Goal: Task Accomplishment & Management: Manage account settings

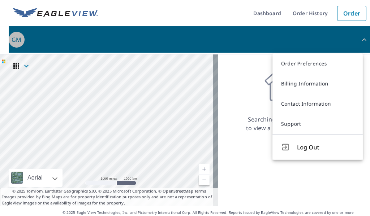
click at [244, 52] on button "GM" at bounding box center [189, 39] width 361 height 26
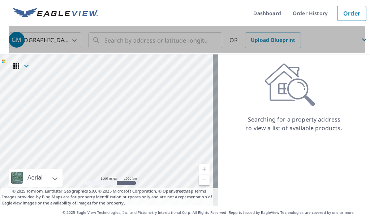
click at [46, 43] on span "GM" at bounding box center [189, 39] width 361 height 17
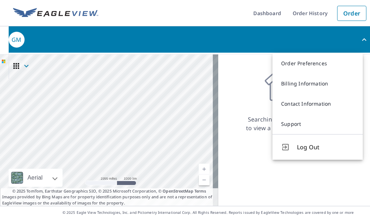
drag, startPoint x: 235, startPoint y: 80, endPoint x: 224, endPoint y: 70, distance: 15.3
click at [234, 80] on div "Searching for a property address to view a list of available products." at bounding box center [294, 97] width 152 height 69
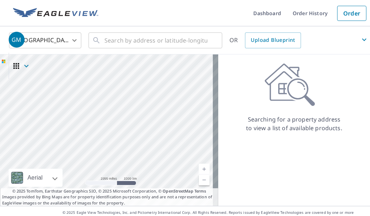
click at [146, 39] on span "GM" at bounding box center [189, 39] width 361 height 17
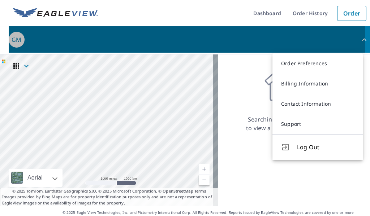
click at [146, 39] on span "GM" at bounding box center [189, 39] width 361 height 17
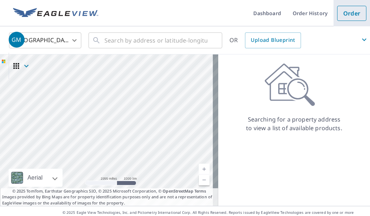
click at [347, 14] on link "Order" at bounding box center [351, 13] width 29 height 15
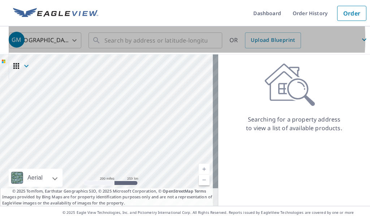
click at [160, 39] on span "GM" at bounding box center [189, 39] width 361 height 17
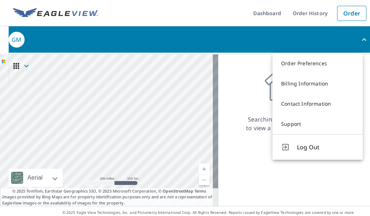
click at [231, 67] on div "Searching for a property address to view a list of available products." at bounding box center [294, 97] width 152 height 69
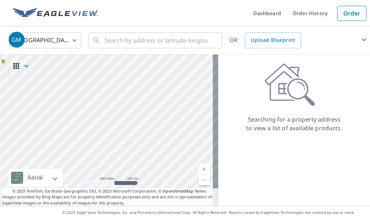
click at [360, 42] on icon "button" at bounding box center [364, 39] width 9 height 9
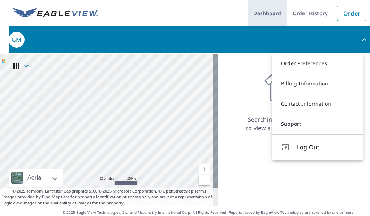
click at [279, 18] on link "Dashboard" at bounding box center [266, 13] width 39 height 26
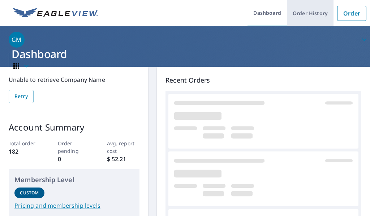
click at [298, 14] on link "Order History" at bounding box center [310, 13] width 47 height 26
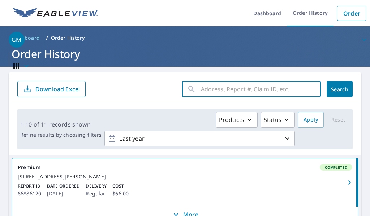
click at [201, 91] on input "text" at bounding box center [261, 89] width 120 height 20
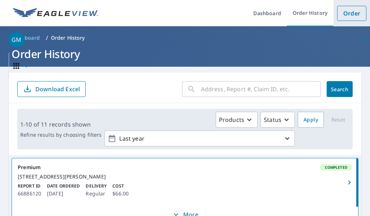
click at [350, 18] on link "Order" at bounding box center [351, 13] width 29 height 15
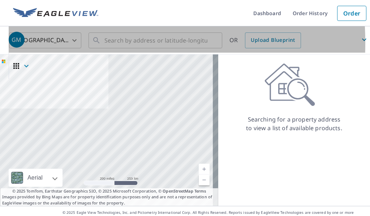
click at [47, 43] on span "GM" at bounding box center [189, 39] width 361 height 17
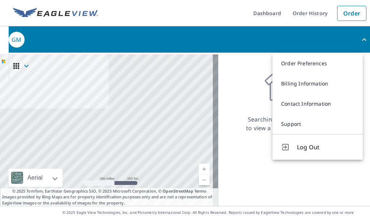
click at [250, 69] on div "Searching for a property address to view a list of available products." at bounding box center [294, 97] width 152 height 69
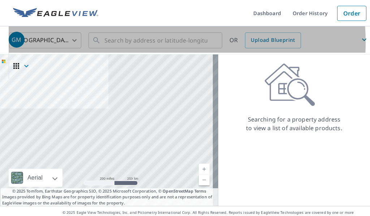
click at [142, 42] on span "GM" at bounding box center [189, 39] width 361 height 17
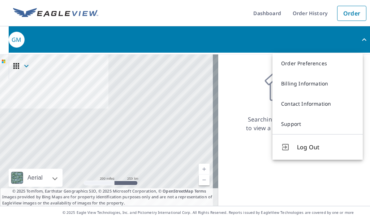
click at [242, 73] on div "Searching for a property address to view a list of available products." at bounding box center [294, 97] width 152 height 69
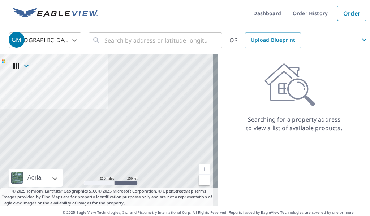
click at [168, 42] on span "GM" at bounding box center [189, 39] width 361 height 17
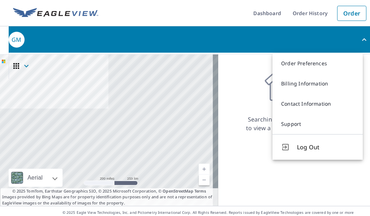
click at [199, 20] on ul "Dashboard Order History Order" at bounding box center [236, 13] width 267 height 26
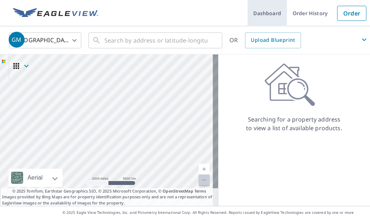
click at [259, 12] on link "Dashboard" at bounding box center [266, 13] width 39 height 26
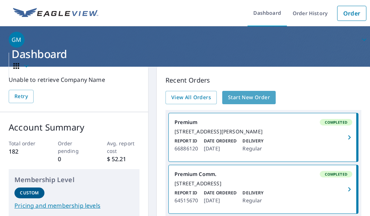
click at [255, 98] on span "Start New Order" at bounding box center [249, 97] width 42 height 9
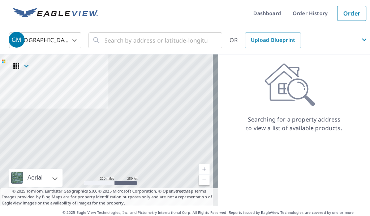
click at [133, 44] on span "GM" at bounding box center [189, 39] width 361 height 17
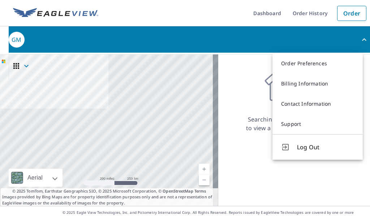
click at [250, 144] on div "Searching for a property address to view a list of available products." at bounding box center [294, 131] width 152 height 152
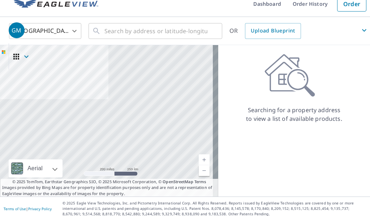
scroll to position [14, 0]
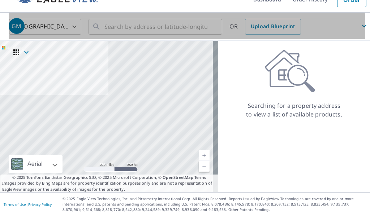
click at [66, 30] on span "GM" at bounding box center [189, 25] width 361 height 17
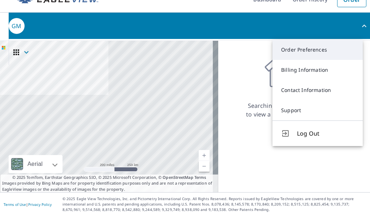
click at [299, 55] on link "Order Preferences" at bounding box center [317, 50] width 90 height 20
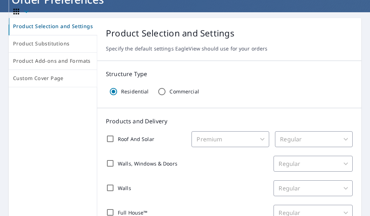
scroll to position [72, 0]
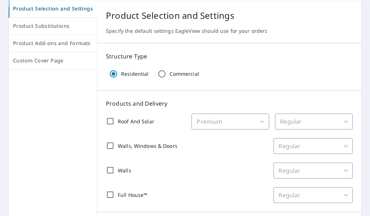
click at [109, 120] on input "Roof And Solar" at bounding box center [110, 121] width 15 height 15
checkbox input "true"
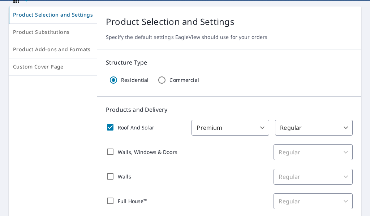
scroll to position [0, 0]
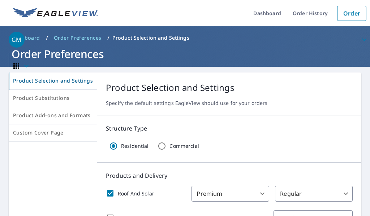
click at [147, 62] on header "Dashboard / Order Preferences / Product Selection and Settings Order Preferences" at bounding box center [185, 46] width 370 height 40
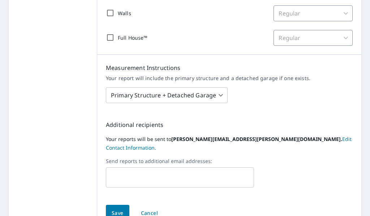
scroll to position [265, 0]
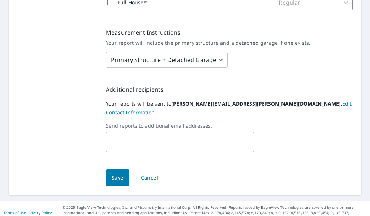
click at [115, 174] on span "Save" at bounding box center [118, 178] width 12 height 9
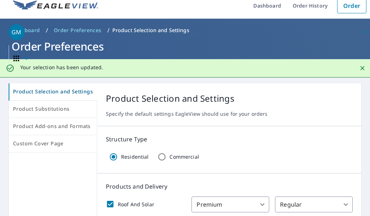
scroll to position [0, 0]
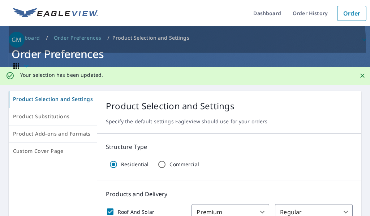
click at [137, 48] on span "GM" at bounding box center [189, 39] width 361 height 17
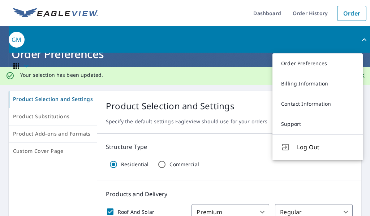
click at [109, 56] on h1 "Order Preferences" at bounding box center [185, 54] width 352 height 15
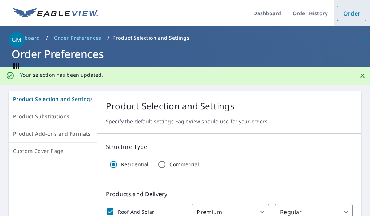
click at [344, 12] on link "Order" at bounding box center [351, 13] width 29 height 15
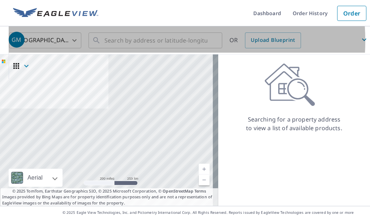
click at [152, 41] on span "GM" at bounding box center [189, 39] width 361 height 17
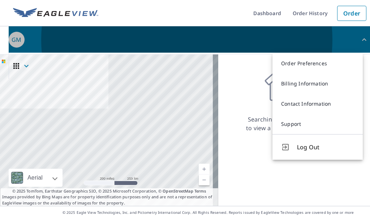
click at [197, 41] on span "GM" at bounding box center [189, 39] width 361 height 17
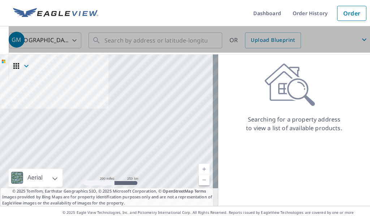
click at [212, 38] on span "GM" at bounding box center [189, 39] width 361 height 17
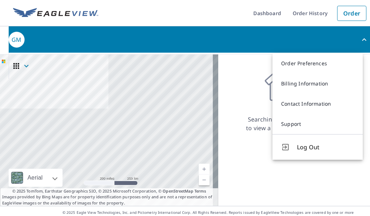
click at [239, 73] on div "Searching for a property address to view a list of available products." at bounding box center [294, 97] width 152 height 69
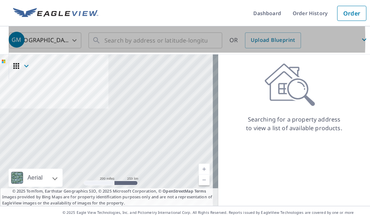
click at [17, 40] on div "GM" at bounding box center [17, 40] width 16 height 16
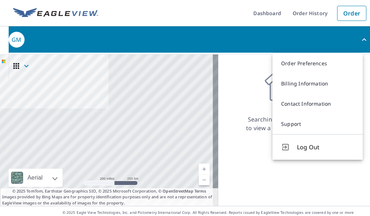
click at [25, 40] on span "GM" at bounding box center [189, 39] width 361 height 17
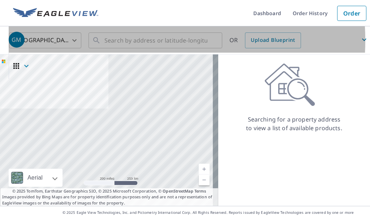
click at [120, 40] on span "GM" at bounding box center [189, 39] width 361 height 17
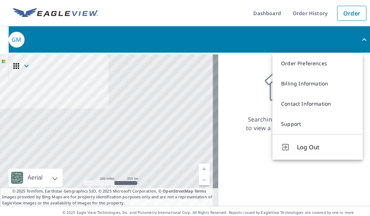
click at [322, 185] on div "Searching for a property address to view a list of available products." at bounding box center [294, 131] width 152 height 152
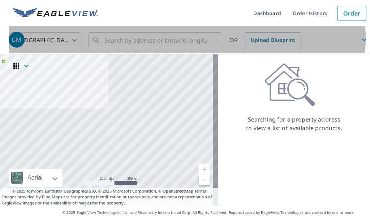
click at [185, 39] on span "GM" at bounding box center [189, 39] width 361 height 17
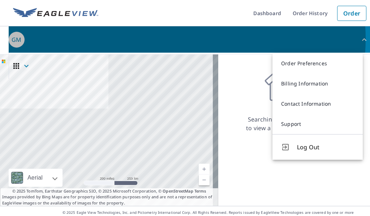
click at [185, 39] on span "GM" at bounding box center [189, 39] width 361 height 17
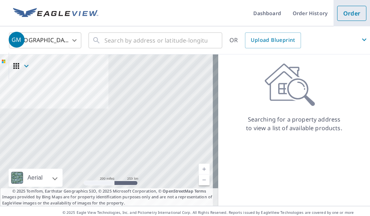
click at [346, 19] on link "Order" at bounding box center [351, 13] width 29 height 15
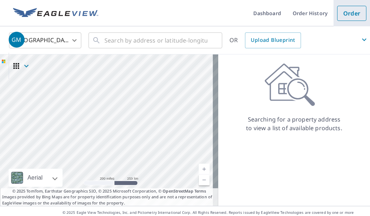
click at [347, 13] on link "Order" at bounding box center [351, 13] width 29 height 15
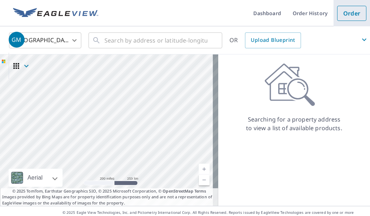
click at [347, 13] on link "Order" at bounding box center [351, 13] width 29 height 15
click at [175, 40] on span "GM" at bounding box center [189, 39] width 361 height 17
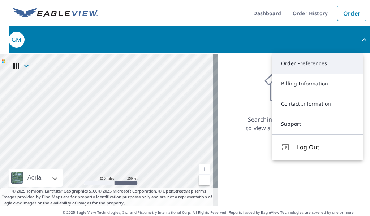
click at [305, 68] on link "Order Preferences" at bounding box center [317, 63] width 90 height 20
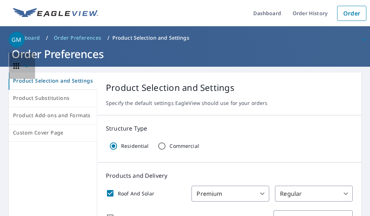
click at [13, 66] on icon "button" at bounding box center [16, 66] width 9 height 9
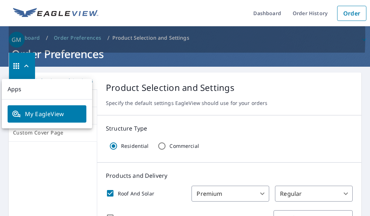
click at [33, 36] on span "GM" at bounding box center [189, 39] width 361 height 17
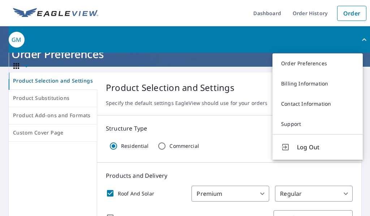
click at [15, 40] on div "GM" at bounding box center [17, 40] width 16 height 16
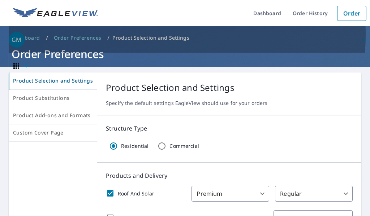
click at [140, 35] on span "GM" at bounding box center [189, 39] width 361 height 17
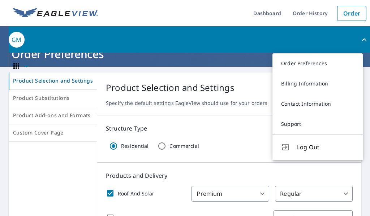
click at [63, 36] on span "GM" at bounding box center [189, 39] width 361 height 17
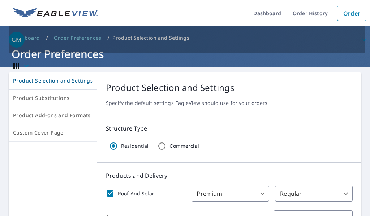
click at [62, 36] on span "GM" at bounding box center [189, 39] width 361 height 17
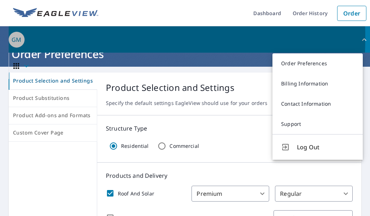
click at [22, 37] on div "GM" at bounding box center [17, 40] width 16 height 16
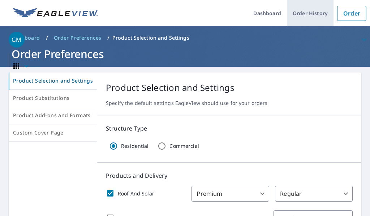
click at [305, 13] on link "Order History" at bounding box center [310, 13] width 47 height 26
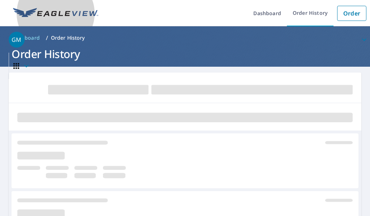
click at [80, 17] on img at bounding box center [55, 13] width 85 height 11
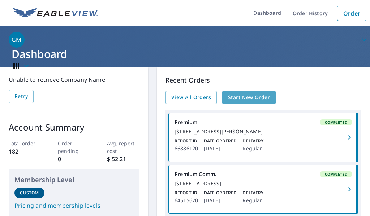
click at [246, 99] on span "Start New Order" at bounding box center [249, 97] width 42 height 9
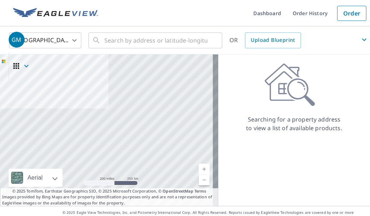
click at [285, 88] on icon at bounding box center [289, 84] width 51 height 43
click at [286, 88] on icon at bounding box center [289, 84] width 51 height 43
click at [287, 88] on icon at bounding box center [289, 84] width 51 height 43
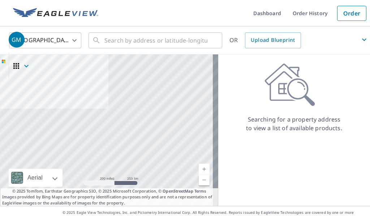
click at [294, 122] on p "Searching for a property address to view a list of available products." at bounding box center [294, 123] width 97 height 17
click at [294, 123] on p "Searching for a property address to view a list of available products." at bounding box center [294, 123] width 97 height 17
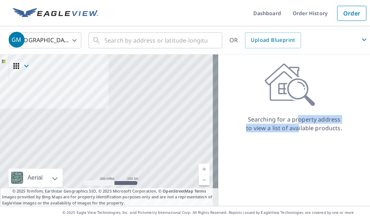
click at [293, 125] on p "Searching for a property address to view a list of available products." at bounding box center [294, 123] width 97 height 17
click at [291, 126] on p "Searching for a property address to view a list of available products." at bounding box center [294, 123] width 97 height 17
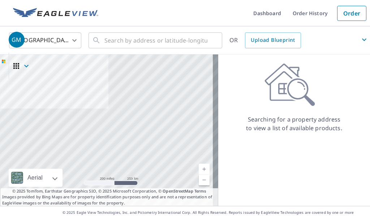
drag, startPoint x: 290, startPoint y: 122, endPoint x: 288, endPoint y: 88, distance: 34.4
click at [290, 115] on div "Searching for a property address to view a list of available products." at bounding box center [294, 97] width 152 height 69
click at [289, 82] on icon at bounding box center [289, 84] width 51 height 43
click at [290, 82] on icon at bounding box center [289, 84] width 51 height 43
click at [360, 38] on icon "button" at bounding box center [364, 39] width 9 height 9
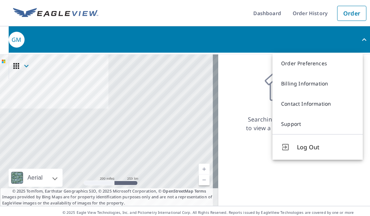
click at [256, 68] on div "Searching for a property address to view a list of available products." at bounding box center [294, 97] width 152 height 69
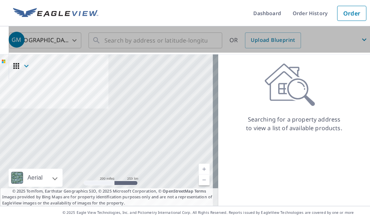
click at [232, 41] on span "GM" at bounding box center [189, 39] width 361 height 17
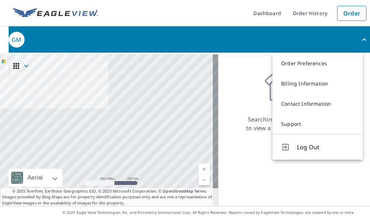
click at [203, 40] on span "GM" at bounding box center [189, 39] width 361 height 17
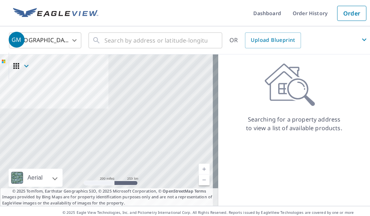
click at [203, 40] on span "GM" at bounding box center [189, 39] width 361 height 17
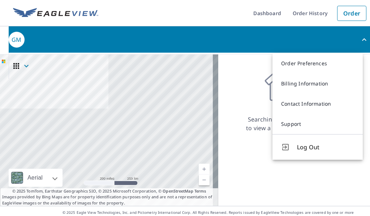
click at [203, 40] on span "GM" at bounding box center [189, 39] width 361 height 17
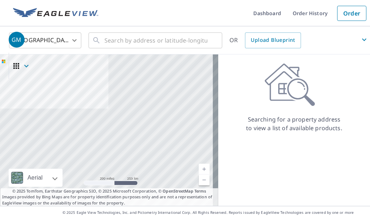
click at [203, 40] on span "GM" at bounding box center [189, 39] width 361 height 17
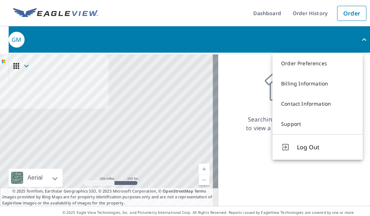
click at [203, 40] on span "GM" at bounding box center [189, 39] width 361 height 17
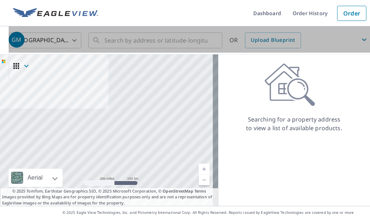
click at [203, 40] on span "GM" at bounding box center [189, 39] width 361 height 17
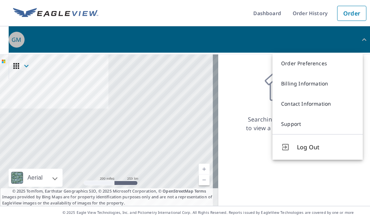
click at [203, 40] on span "GM" at bounding box center [189, 39] width 361 height 17
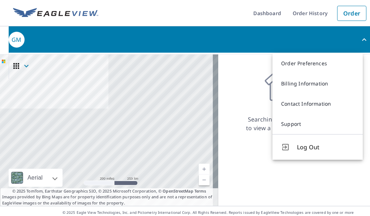
click at [203, 40] on span "GM" at bounding box center [189, 39] width 361 height 17
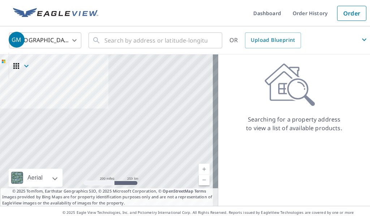
click at [203, 40] on span "GM" at bounding box center [189, 39] width 361 height 17
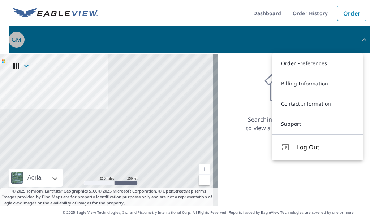
click at [203, 40] on span "GM" at bounding box center [189, 39] width 361 height 17
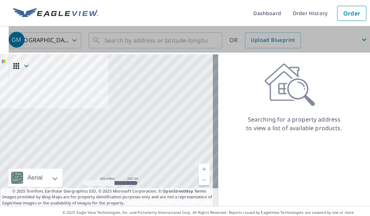
click at [203, 40] on span "GM" at bounding box center [189, 39] width 361 height 17
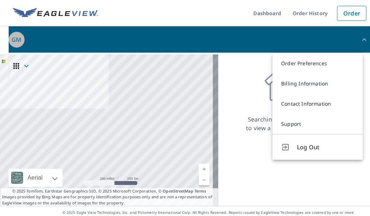
click at [203, 40] on span "GM" at bounding box center [189, 39] width 361 height 17
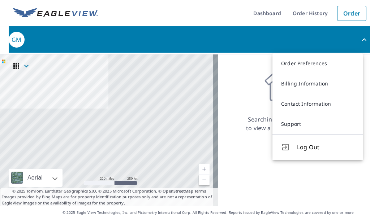
click at [203, 40] on span "GM" at bounding box center [189, 39] width 361 height 17
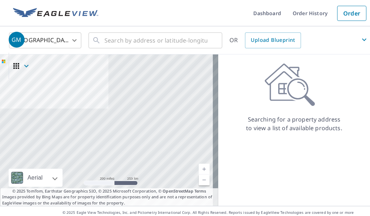
click at [203, 40] on span "GM" at bounding box center [189, 39] width 361 height 17
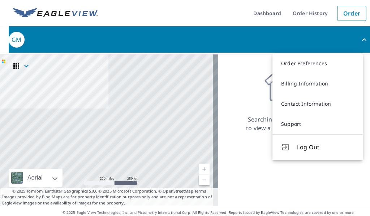
click at [203, 40] on span "GM" at bounding box center [189, 39] width 361 height 17
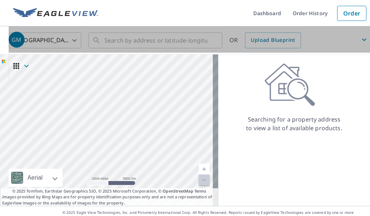
click at [213, 47] on span "GM" at bounding box center [189, 39] width 361 height 17
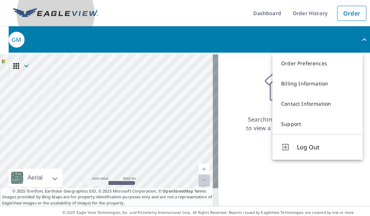
click at [74, 23] on link at bounding box center [56, 13] width 94 height 26
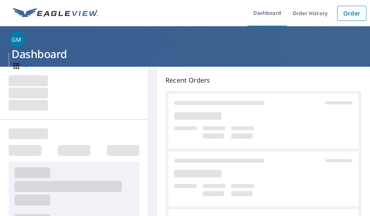
click at [84, 39] on span "GM" at bounding box center [189, 39] width 361 height 17
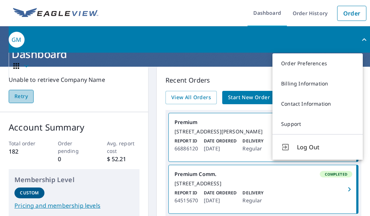
click at [16, 97] on span "Retry" at bounding box center [20, 96] width 13 height 9
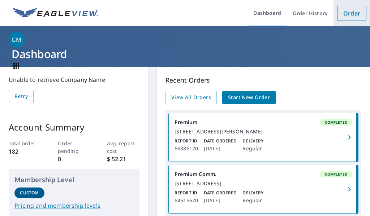
click at [346, 17] on link "Order" at bounding box center [351, 13] width 29 height 15
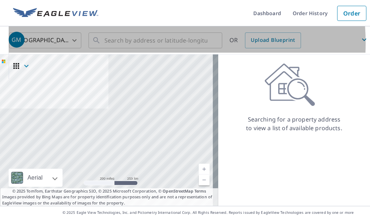
click at [140, 43] on span "GM" at bounding box center [189, 39] width 361 height 17
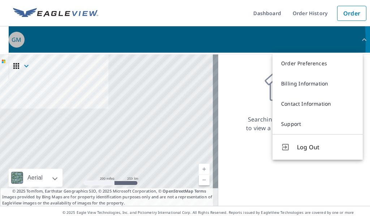
click at [140, 43] on span "GM" at bounding box center [189, 39] width 361 height 17
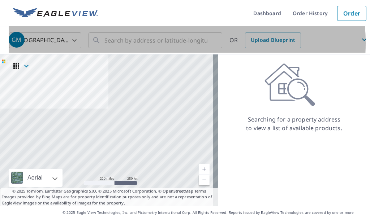
click at [140, 43] on span "GM" at bounding box center [189, 39] width 361 height 17
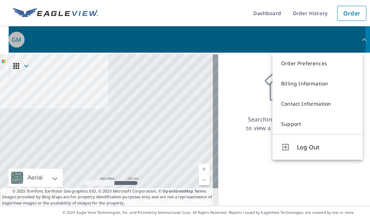
click at [140, 43] on span "GM" at bounding box center [189, 39] width 361 height 17
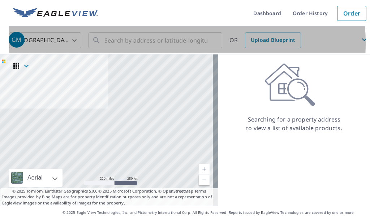
click at [140, 43] on span "GM" at bounding box center [189, 39] width 361 height 17
